Goal: Navigation & Orientation: Find specific page/section

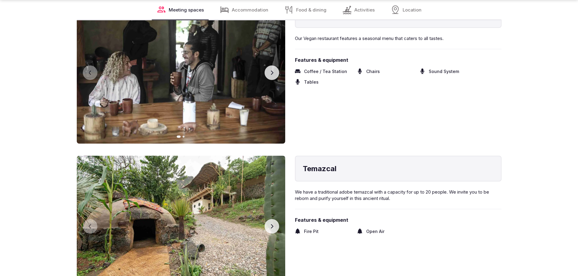
scroll to position [1001, 0]
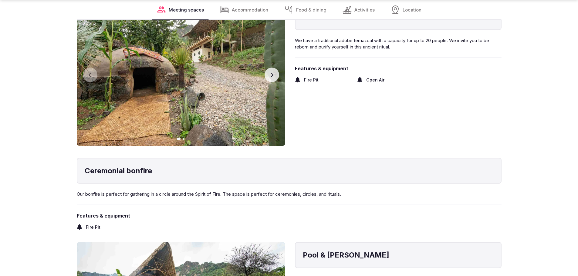
click at [273, 73] on icon "button" at bounding box center [271, 75] width 5 height 5
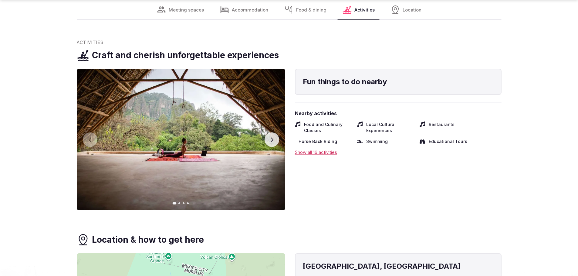
scroll to position [2093, 0]
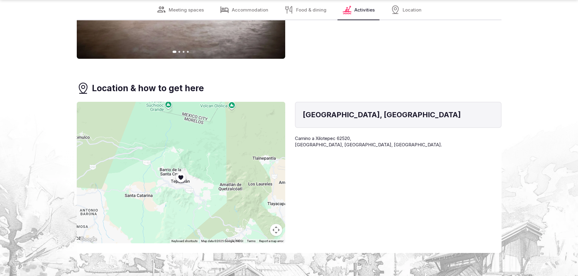
click at [272, 230] on button "Map camera controls" at bounding box center [276, 230] width 12 height 12
click at [262, 233] on button "Zoom out" at bounding box center [261, 230] width 12 height 12
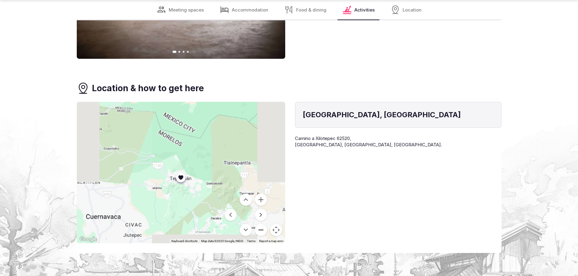
click at [262, 233] on button "Zoom out" at bounding box center [261, 230] width 12 height 12
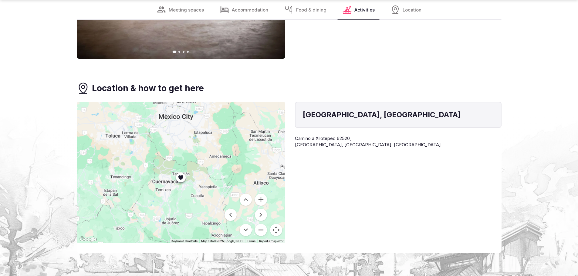
click at [262, 233] on button "Zoom out" at bounding box center [261, 230] width 12 height 12
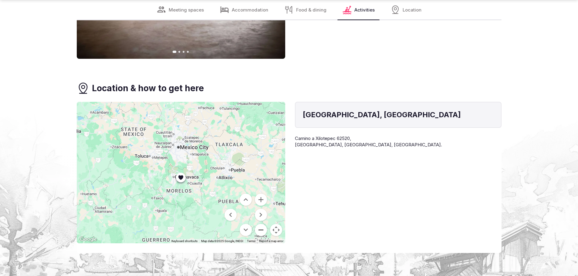
click at [262, 233] on button "Zoom out" at bounding box center [261, 230] width 12 height 12
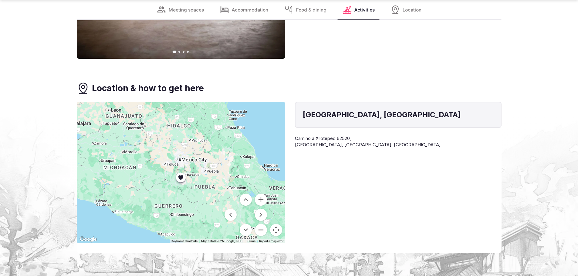
click at [262, 233] on button "Zoom out" at bounding box center [261, 230] width 12 height 12
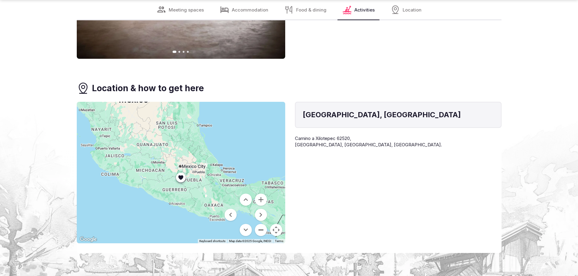
click at [262, 233] on button "Zoom out" at bounding box center [261, 230] width 12 height 12
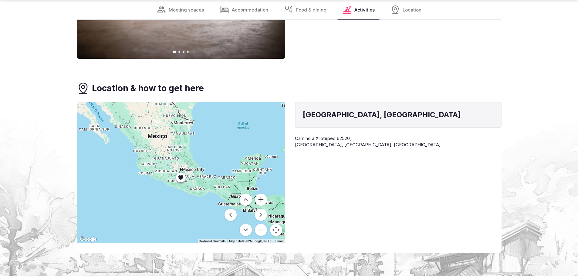
click at [262, 201] on button "Zoom in" at bounding box center [261, 200] width 12 height 12
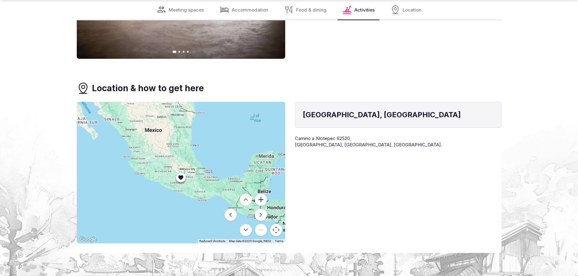
click at [262, 201] on button "Zoom in" at bounding box center [261, 200] width 12 height 12
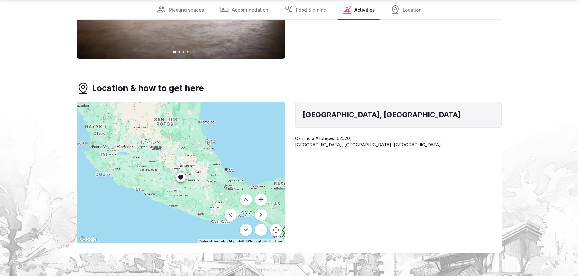
click at [262, 201] on button "Zoom in" at bounding box center [261, 200] width 12 height 12
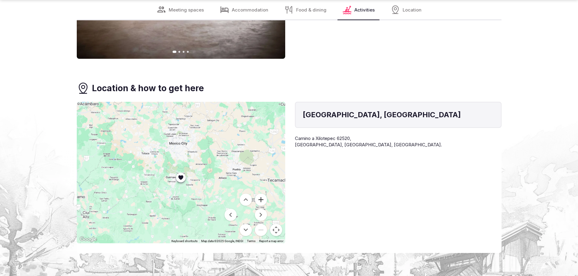
click at [262, 201] on button "Zoom in" at bounding box center [261, 200] width 12 height 12
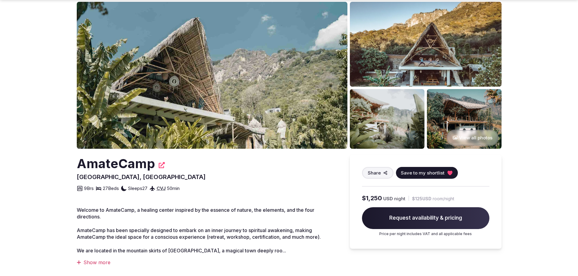
scroll to position [0, 0]
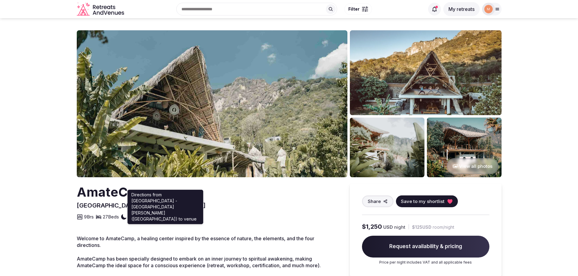
click at [166, 217] on link "CVJ" at bounding box center [161, 217] width 9 height 6
